Goal: Information Seeking & Learning: Find specific fact

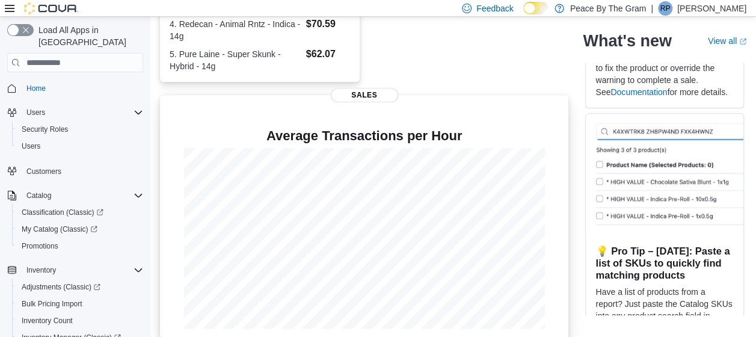
scroll to position [392, 0]
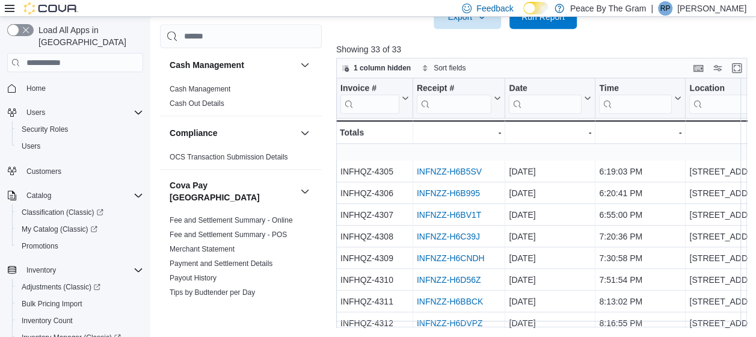
scroll to position [536, 0]
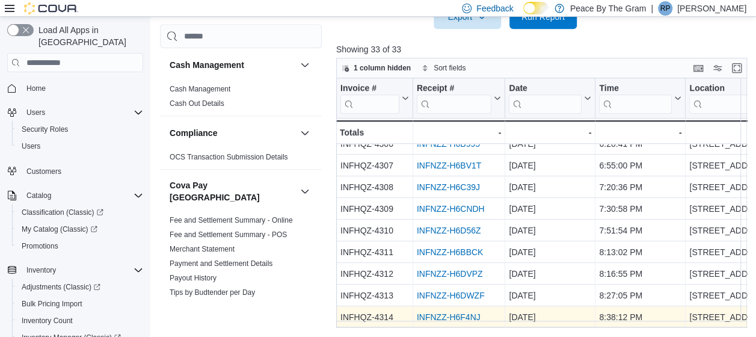
click at [441, 313] on link "INFNZZ-H6F4NJ" at bounding box center [449, 317] width 64 height 10
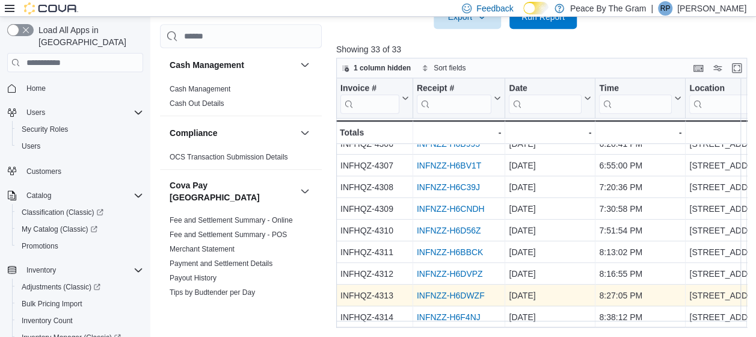
click at [443, 290] on link "INFNZZ-H6DWZF" at bounding box center [451, 295] width 68 height 10
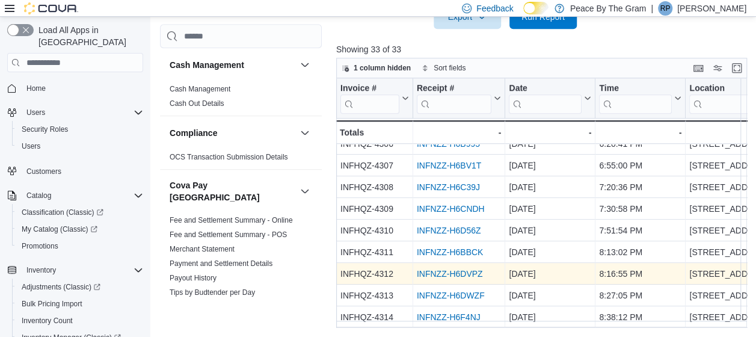
click at [464, 269] on link "INFNZZ-H6DVPZ" at bounding box center [450, 274] width 66 height 10
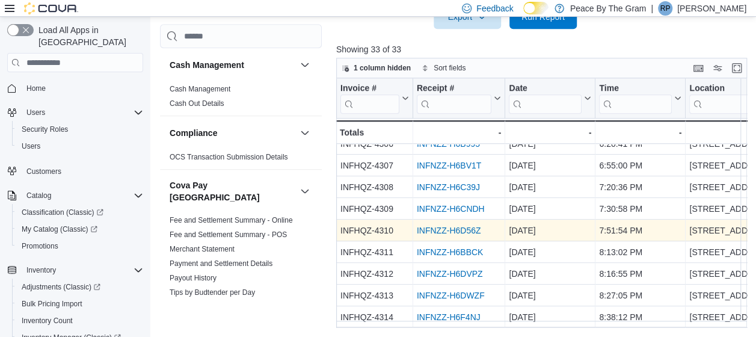
click at [455, 223] on div "INFNZZ-H6D56Z" at bounding box center [459, 230] width 85 height 14
click at [453, 226] on link "INFNZZ-H6D56Z" at bounding box center [449, 231] width 64 height 10
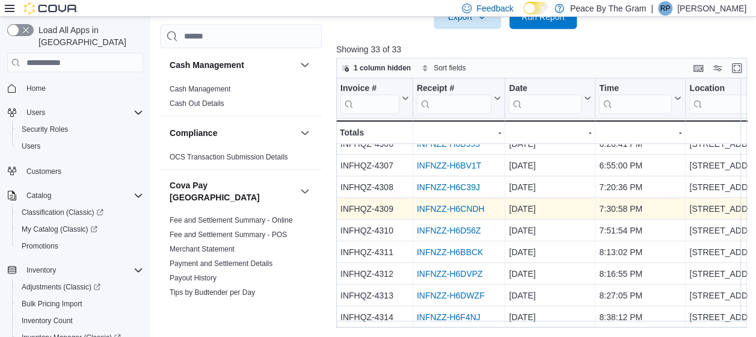
click at [437, 204] on link "INFNZZ-H6CNDH" at bounding box center [451, 209] width 68 height 10
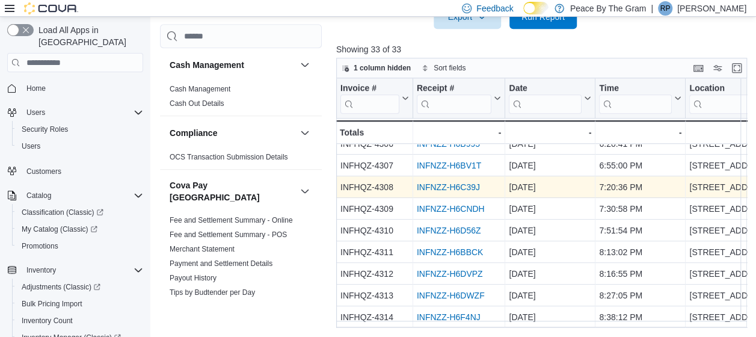
click at [444, 182] on link "INFNZZ-H6C39J" at bounding box center [448, 187] width 63 height 10
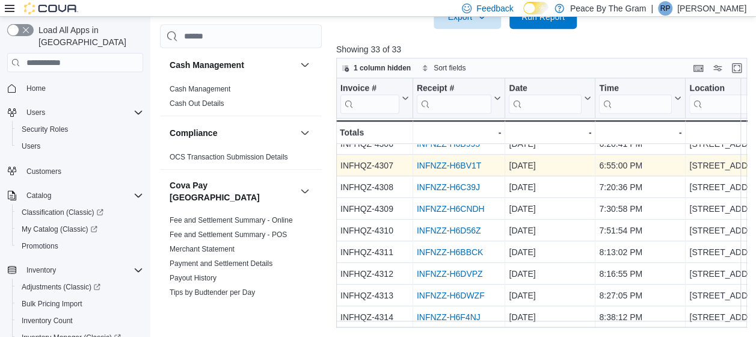
click at [448, 161] on link "INFNZZ-H6BV1T" at bounding box center [449, 166] width 64 height 10
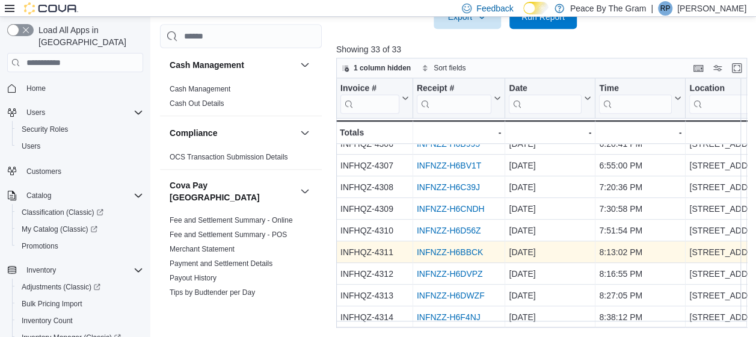
click at [453, 247] on link "INFNZZ-H6BBCK" at bounding box center [450, 252] width 66 height 10
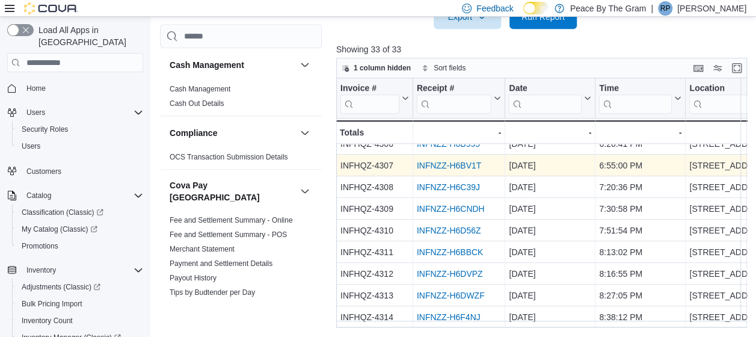
scroll to position [476, 0]
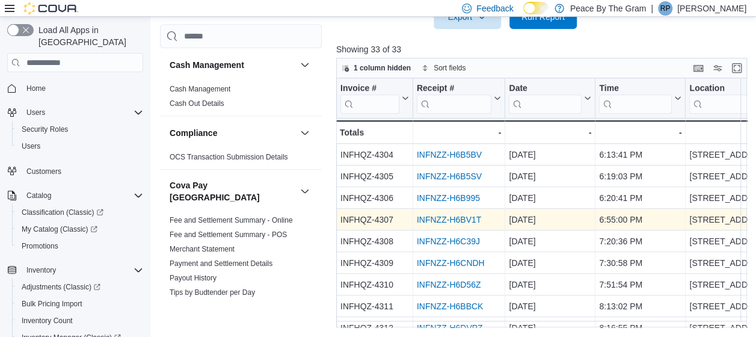
click at [429, 215] on link "INFNZZ-H6BV1T" at bounding box center [449, 220] width 64 height 10
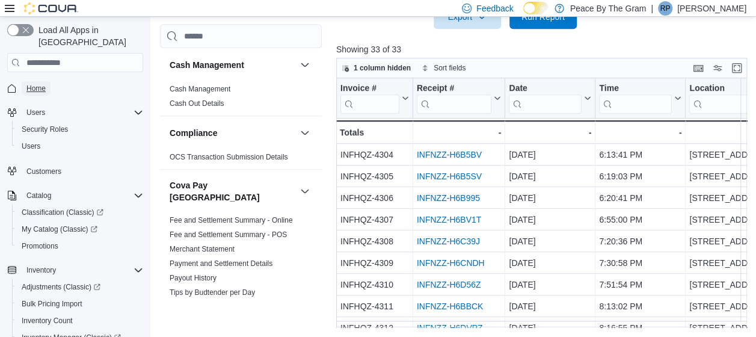
click at [35, 84] on span "Home" at bounding box center [35, 89] width 19 height 10
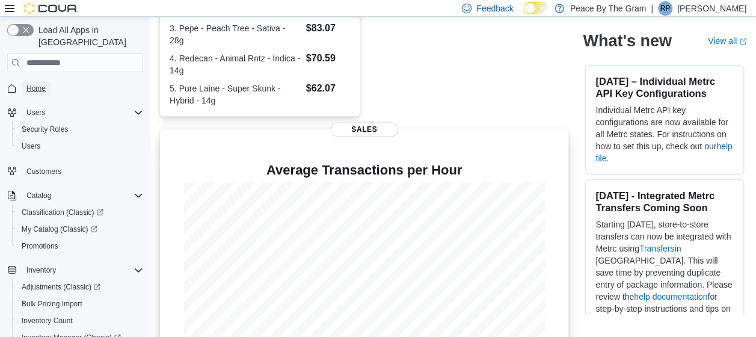
scroll to position [392, 0]
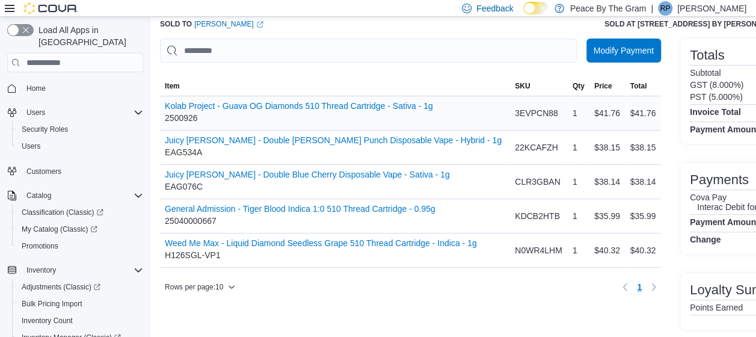
scroll to position [70, 0]
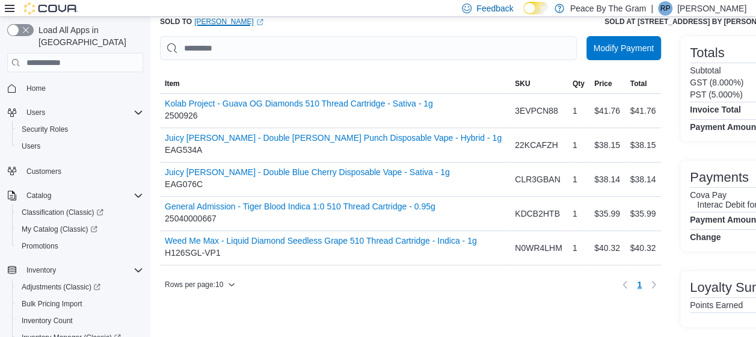
click at [230, 24] on link "[PERSON_NAME] (opens in a new tab or window)" at bounding box center [228, 22] width 69 height 10
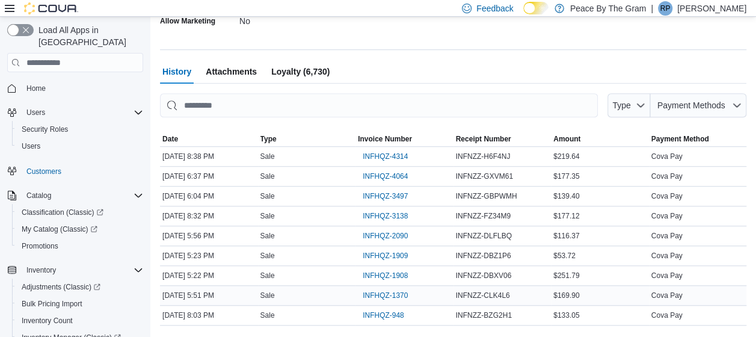
scroll to position [385, 0]
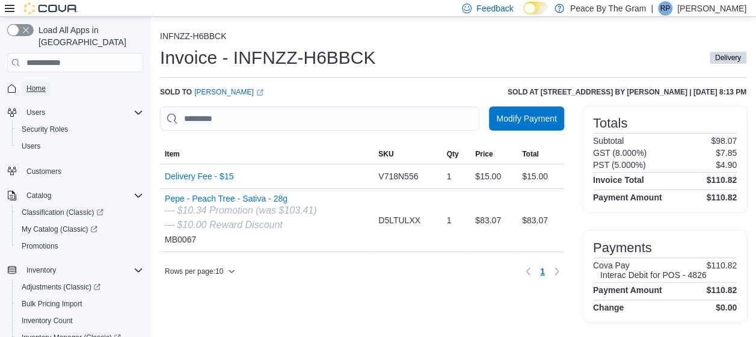
click at [40, 84] on span "Home" at bounding box center [35, 89] width 19 height 10
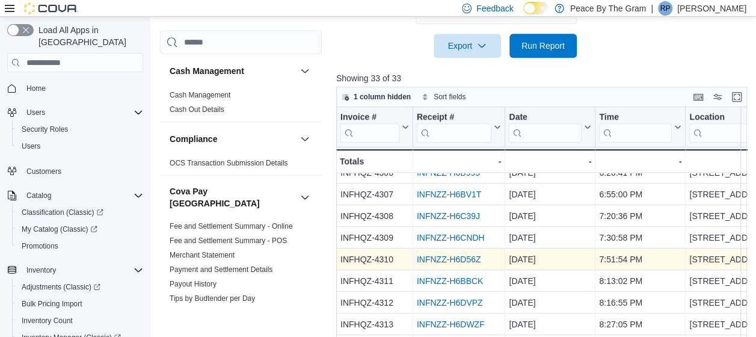
scroll to position [431, 0]
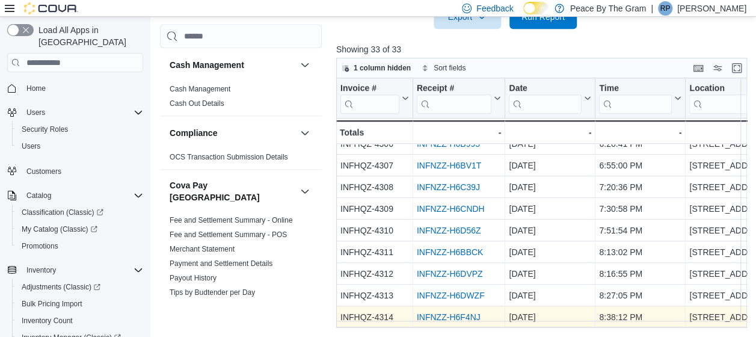
click at [465, 312] on link "INFNZZ-H6F4NJ" at bounding box center [449, 317] width 64 height 10
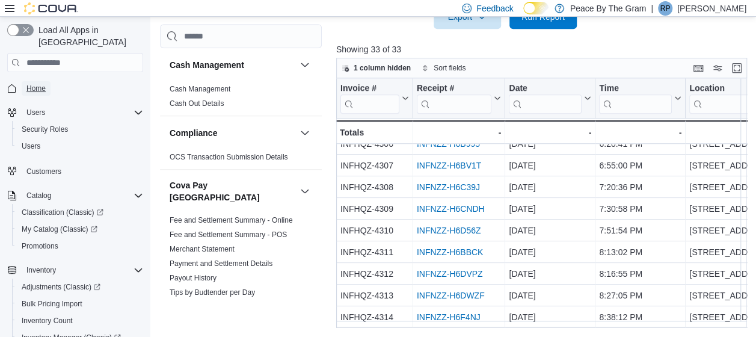
click at [32, 84] on span "Home" at bounding box center [35, 89] width 19 height 10
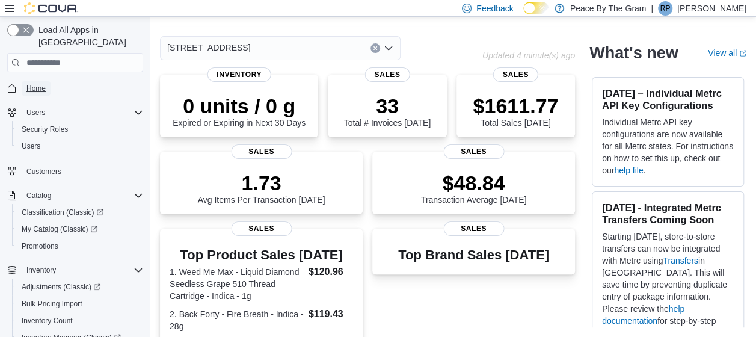
scroll to position [91, 0]
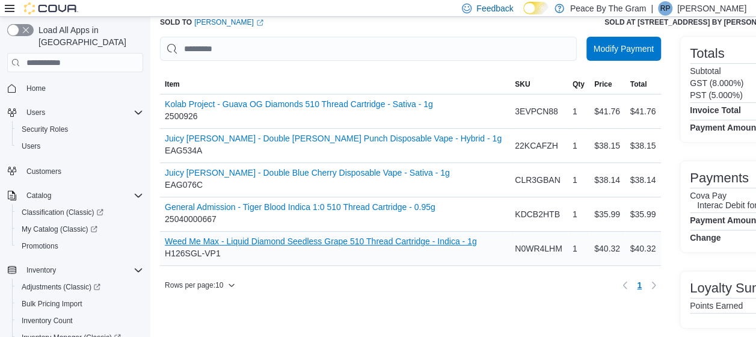
scroll to position [70, 0]
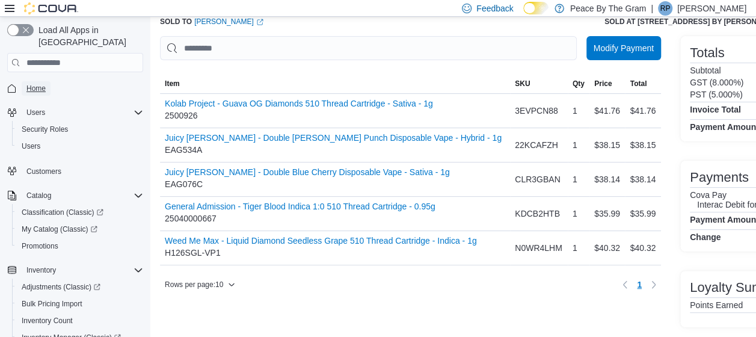
click at [37, 84] on span "Home" at bounding box center [35, 89] width 19 height 10
